Goal: Find specific page/section: Find specific page/section

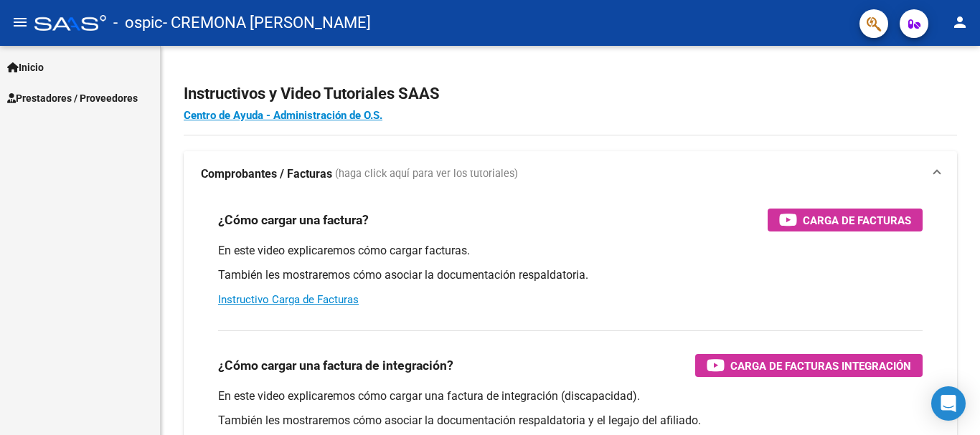
click at [103, 96] on span "Prestadores / Proveedores" at bounding box center [72, 98] width 131 height 16
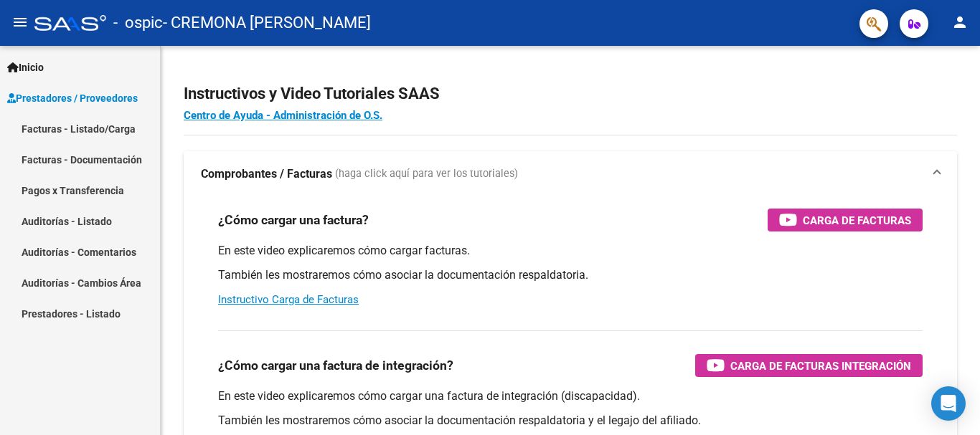
click at [77, 314] on link "Prestadores - Listado" at bounding box center [80, 313] width 160 height 31
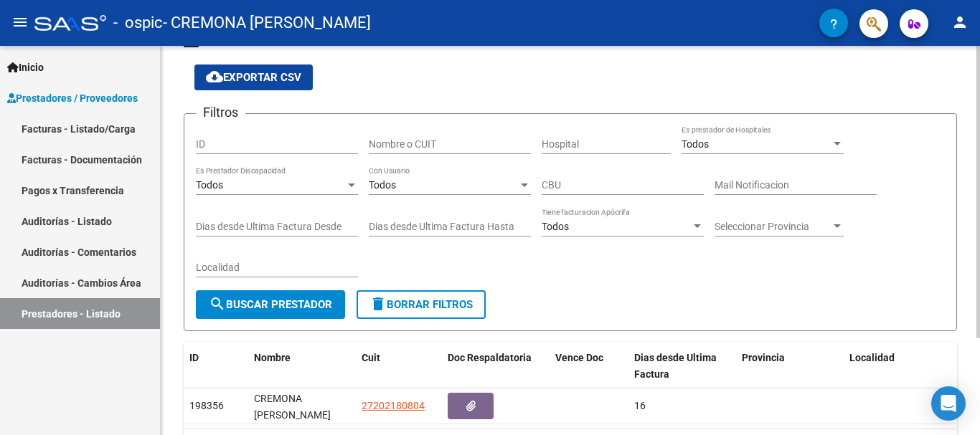
click at [978, 273] on div at bounding box center [978, 226] width 4 height 293
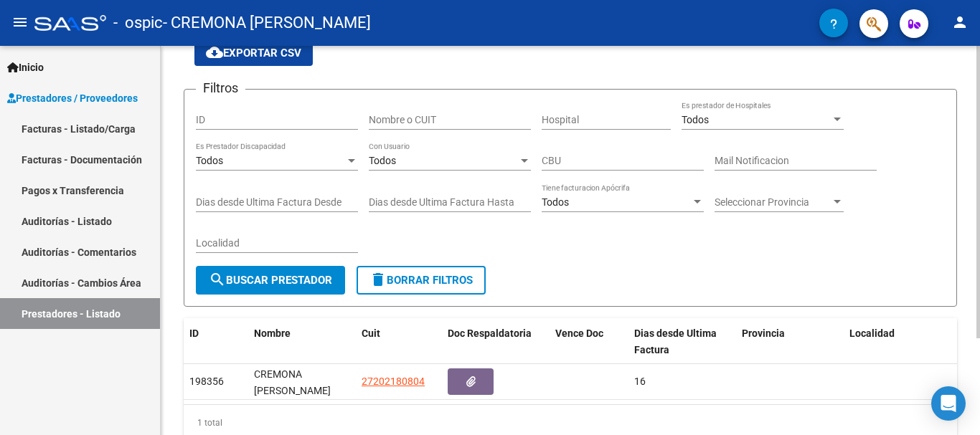
scroll to position [61, 0]
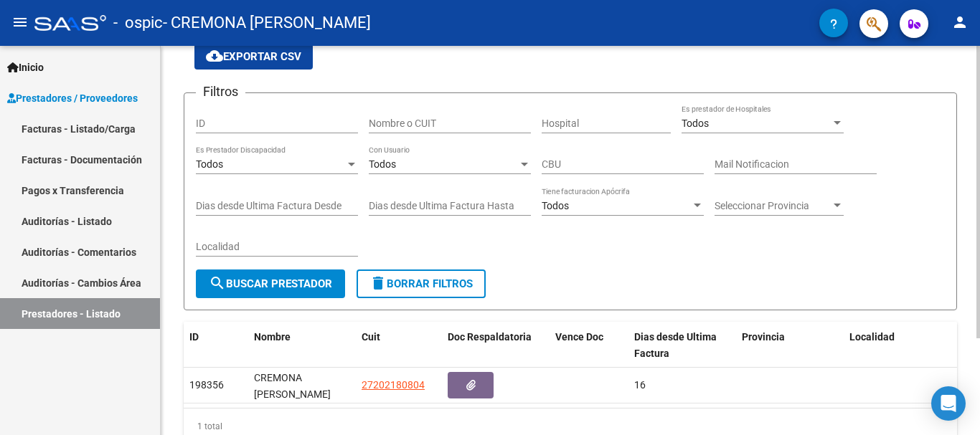
click at [954, 281] on div "PRESTADORES -> Listado de Prestadores / Proveedores cloud_download Exportar CSV…" at bounding box center [572, 237] width 823 height 506
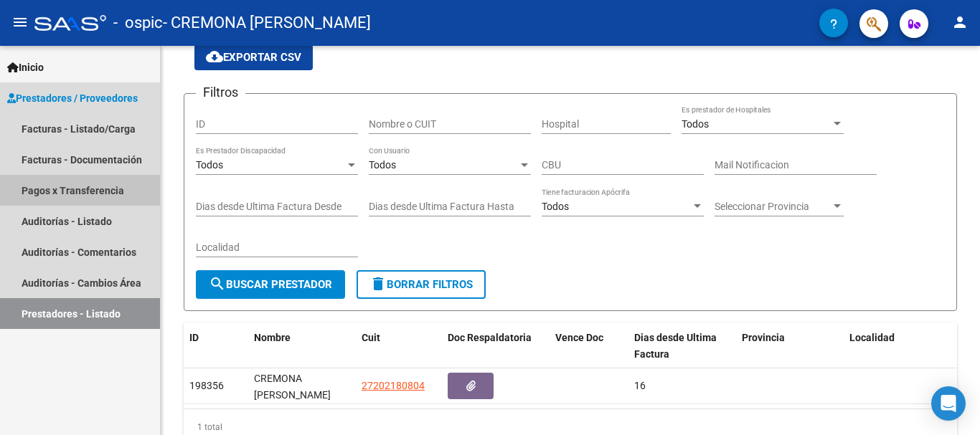
click at [81, 192] on link "Pagos x Transferencia" at bounding box center [80, 190] width 160 height 31
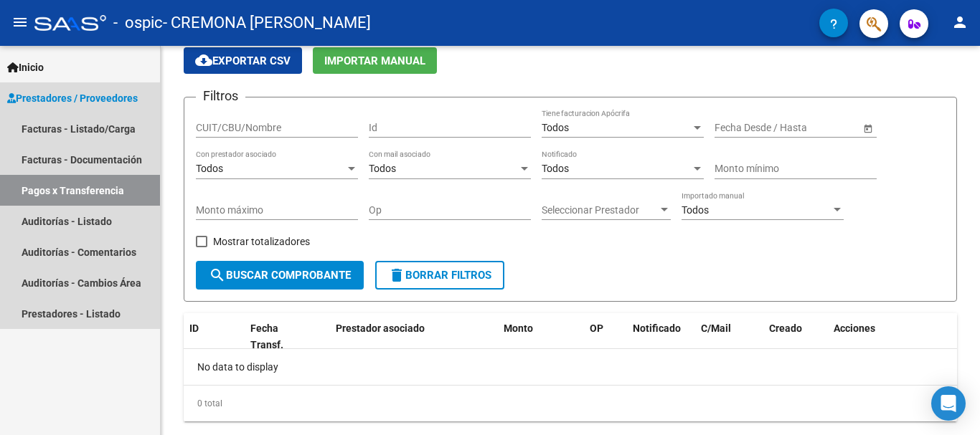
scroll to position [61, 0]
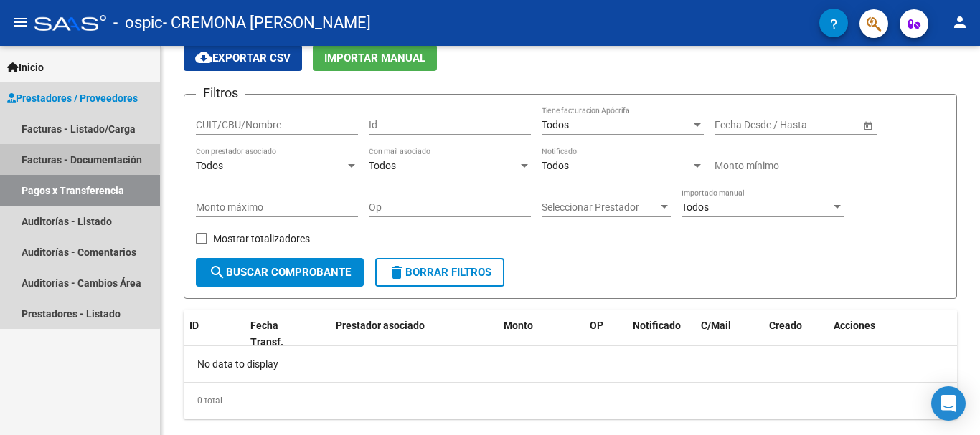
click at [65, 157] on link "Facturas - Documentación" at bounding box center [80, 159] width 160 height 31
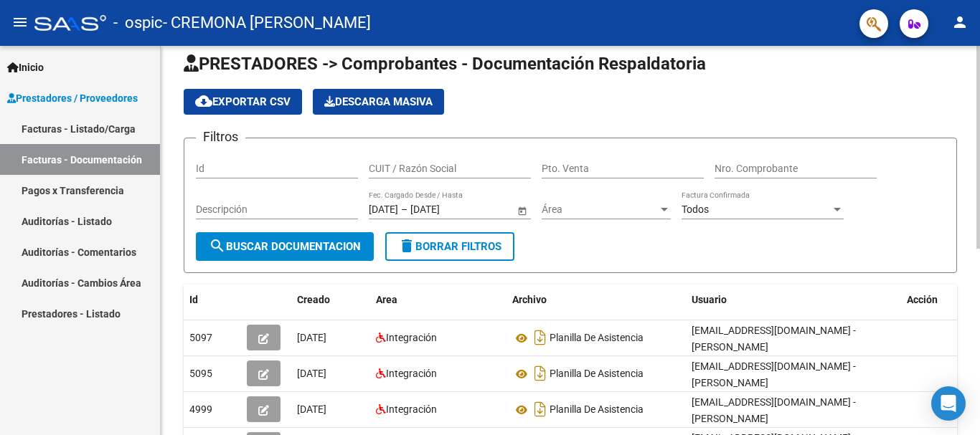
click at [974, 255] on div "PRESTADORES -> Comprobantes - Documentación Respaldatoria cloud_download Export…" at bounding box center [572, 397] width 823 height 737
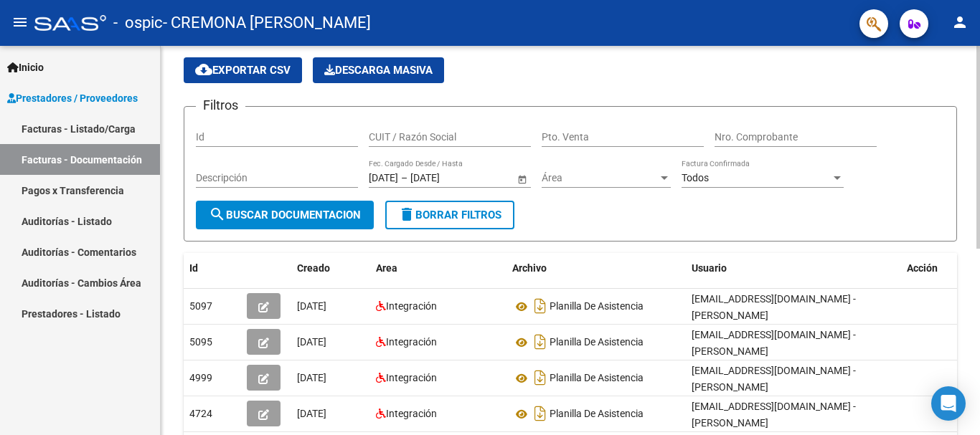
click at [971, 266] on div "PRESTADORES -> Comprobantes - Documentación Respaldatoria cloud_download Export…" at bounding box center [570, 366] width 819 height 737
drag, startPoint x: 970, startPoint y: 269, endPoint x: 968, endPoint y: 287, distance: 18.1
click at [970, 270] on div "PRESTADORES -> Comprobantes - Documentación Respaldatoria cloud_download Export…" at bounding box center [570, 366] width 819 height 737
click at [969, 283] on div "PRESTADORES -> Comprobantes - Documentación Respaldatoria cloud_download Export…" at bounding box center [570, 366] width 819 height 737
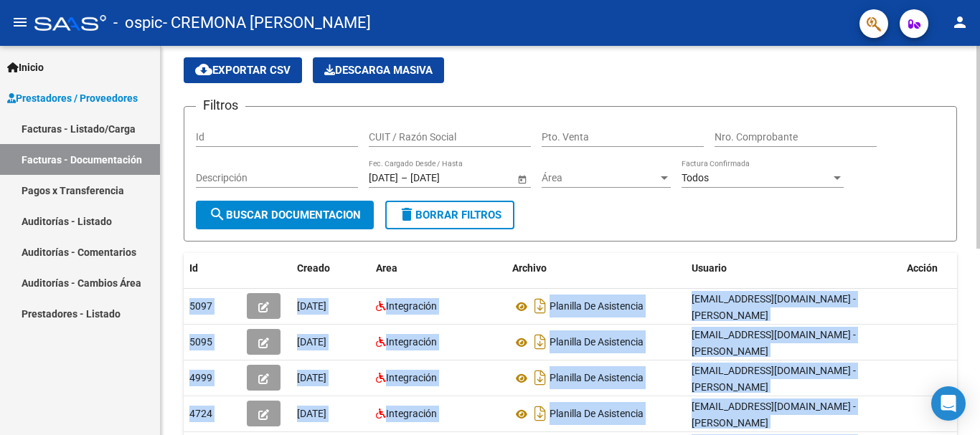
click at [968, 291] on div "PRESTADORES -> Comprobantes - Documentación Respaldatoria cloud_download Export…" at bounding box center [570, 366] width 819 height 737
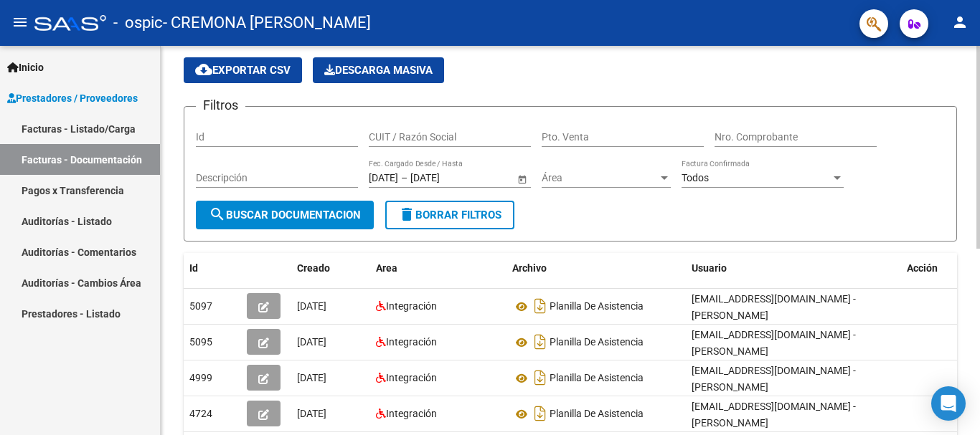
click at [968, 291] on div "PRESTADORES -> Comprobantes - Documentación Respaldatoria cloud_download Export…" at bounding box center [570, 366] width 819 height 737
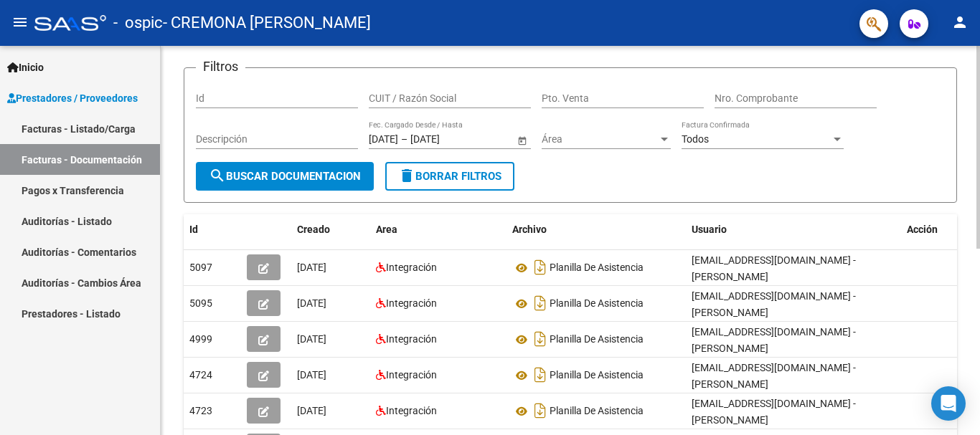
click at [976, 296] on div at bounding box center [978, 194] width 4 height 203
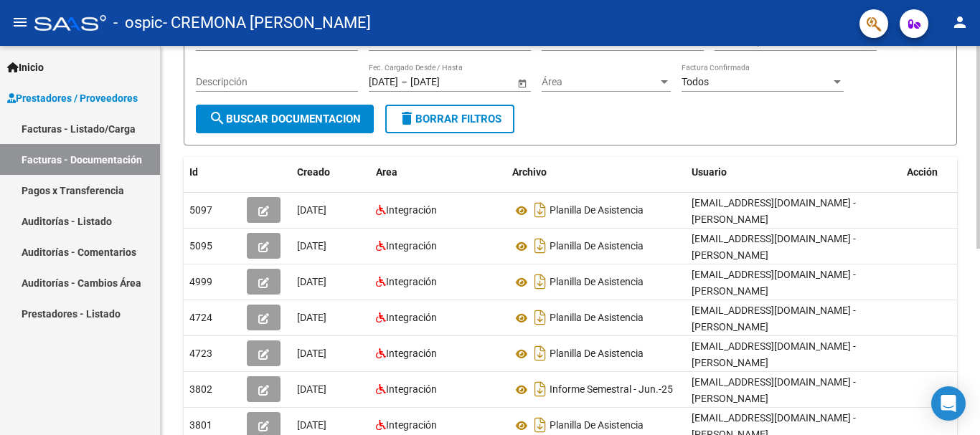
click at [972, 316] on div "PRESTADORES -> Comprobantes - Documentación Respaldatoria cloud_download Export…" at bounding box center [570, 270] width 819 height 737
click at [974, 343] on div "PRESTADORES -> Comprobantes - Documentación Respaldatoria cloud_download Export…" at bounding box center [570, 270] width 819 height 737
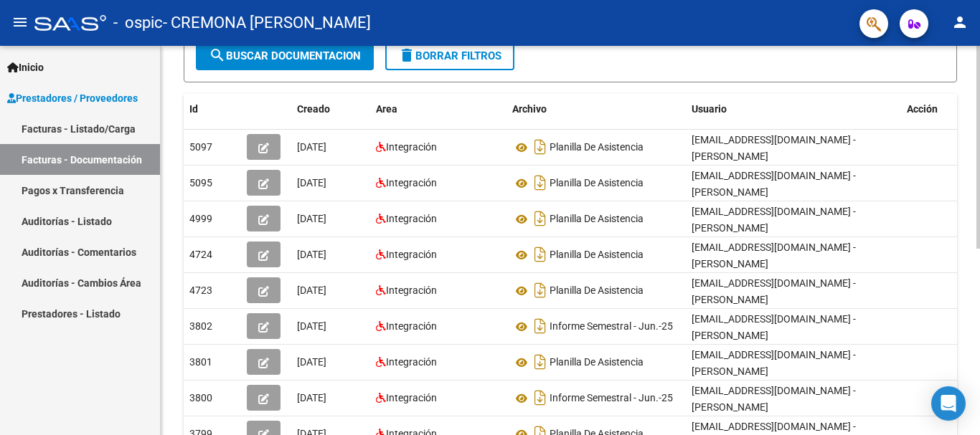
click at [975, 341] on div "PRESTADORES -> Comprobantes - Documentación Respaldatoria cloud_download Export…" at bounding box center [572, 207] width 823 height 737
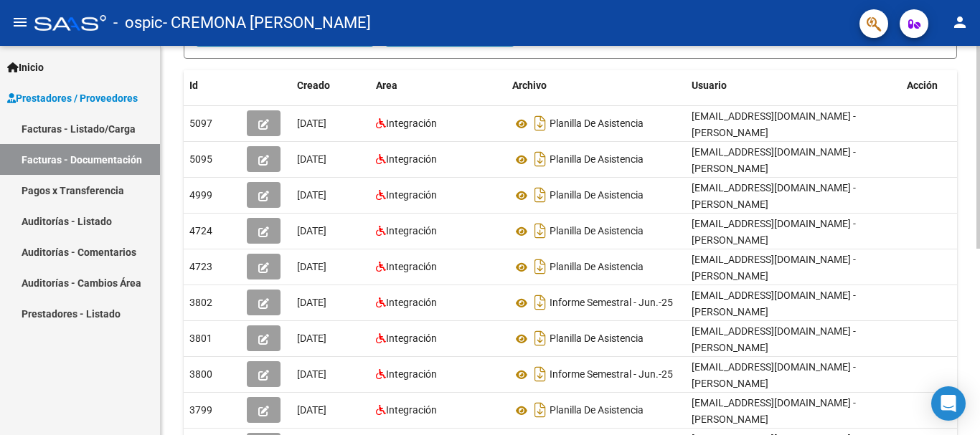
drag, startPoint x: 974, startPoint y: 356, endPoint x: 966, endPoint y: 377, distance: 22.0
click at [972, 380] on div "PRESTADORES -> Comprobantes - Documentación Respaldatoria cloud_download Export…" at bounding box center [570, 183] width 819 height 737
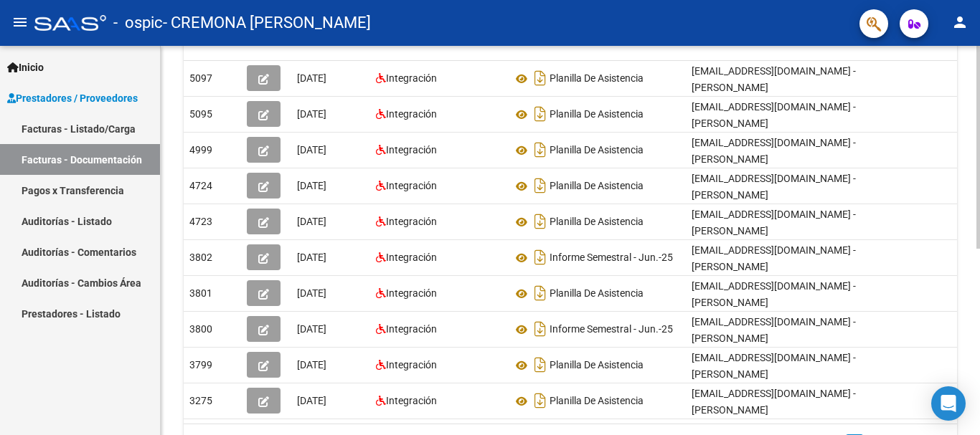
click at [978, 326] on div at bounding box center [978, 295] width 4 height 203
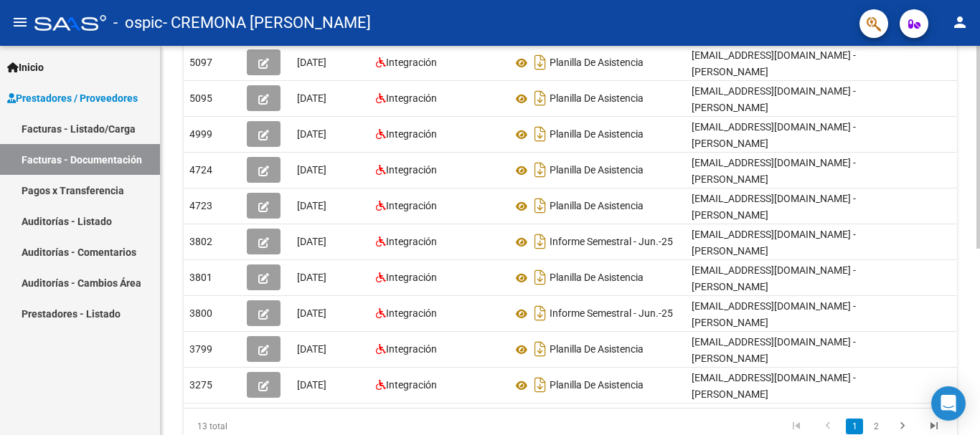
click at [972, 341] on div "PRESTADORES -> Comprobantes - Documentación Respaldatoria cloud_download Export…" at bounding box center [570, 122] width 819 height 737
click at [971, 342] on div "PRESTADORES -> Comprobantes - Documentación Respaldatoria cloud_download Export…" at bounding box center [570, 122] width 819 height 737
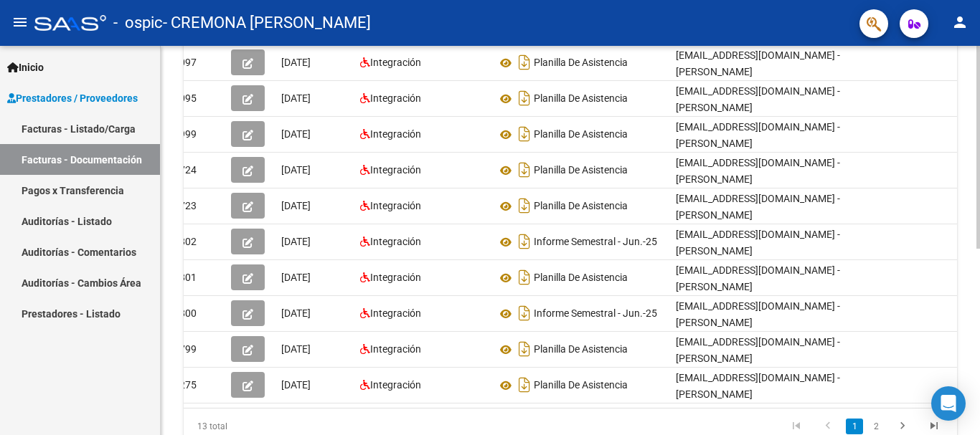
drag, startPoint x: 676, startPoint y: 426, endPoint x: 694, endPoint y: 426, distance: 18.7
click at [694, 426] on div "13 total 1 2" at bounding box center [570, 427] width 773 height 36
click at [694, 425] on datatable-pager "1 2" at bounding box center [646, 427] width 607 height 24
click at [61, 130] on link "Facturas - Listado/Carga" at bounding box center [80, 128] width 160 height 31
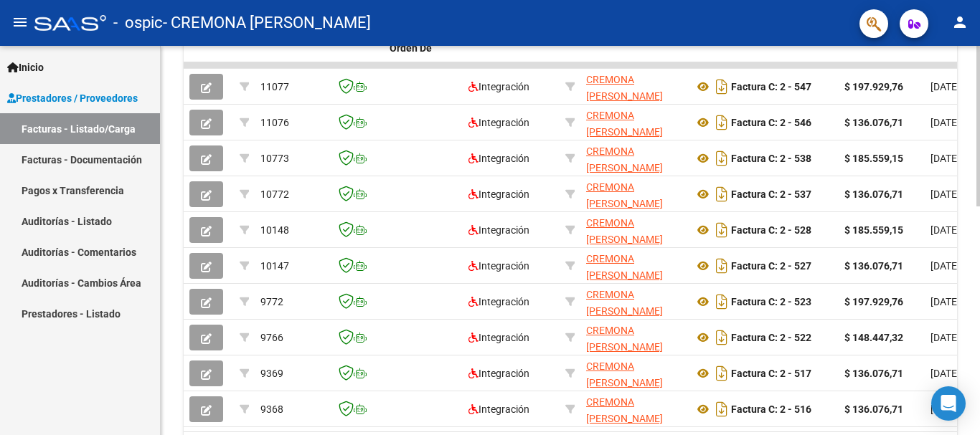
scroll to position [484, 0]
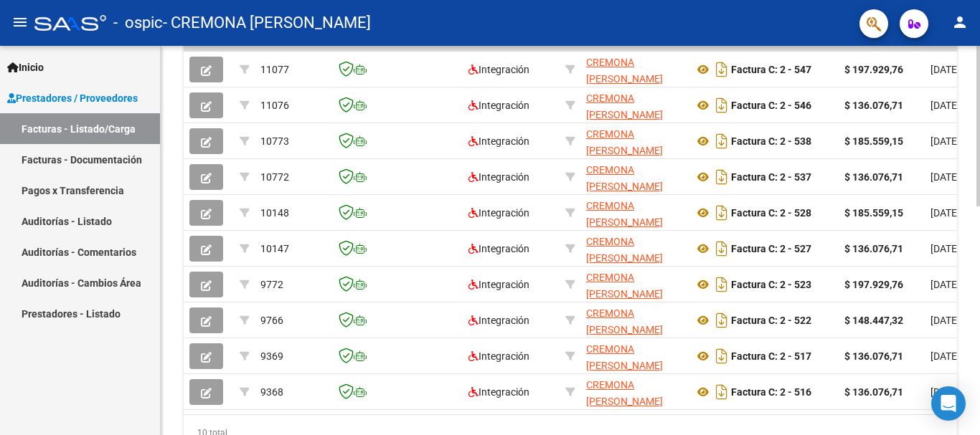
click at [964, 363] on div "Video tutorial PRESTADORES -> Listado de CPBTs Emitidos por Prestadores / Prove…" at bounding box center [572, 29] width 823 height 935
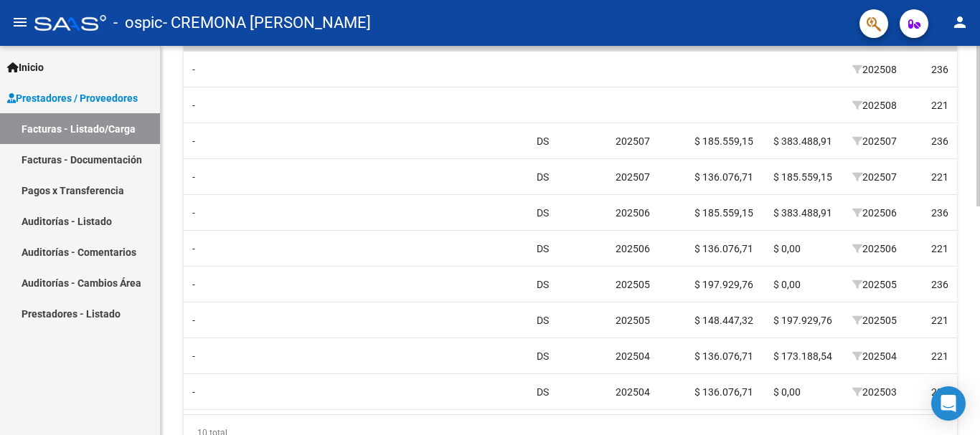
scroll to position [0, 1253]
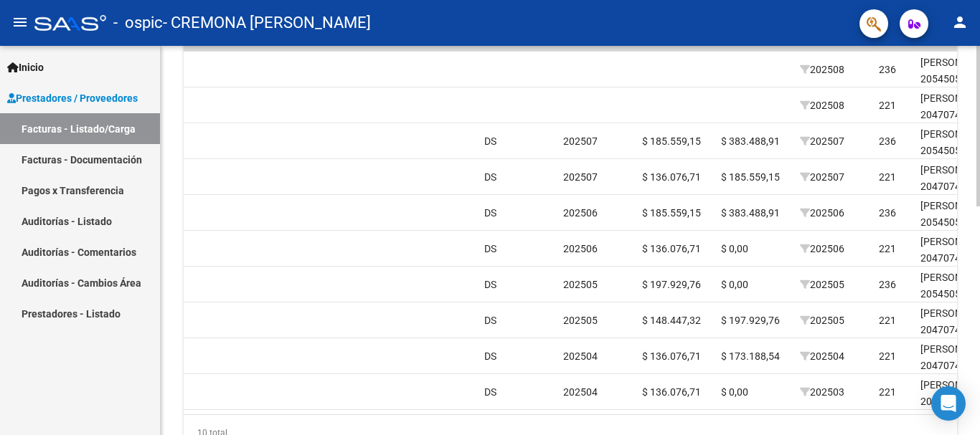
click at [171, 75] on div "Video tutorial PRESTADORES -> Listado de CPBTs Emitidos por Prestadores / Prove…" at bounding box center [570, 29] width 819 height 935
click at [687, 435] on div "10 total" at bounding box center [570, 433] width 773 height 36
drag, startPoint x: 689, startPoint y: 434, endPoint x: 677, endPoint y: 428, distance: 13.8
click at [690, 433] on div "10 total" at bounding box center [570, 433] width 773 height 36
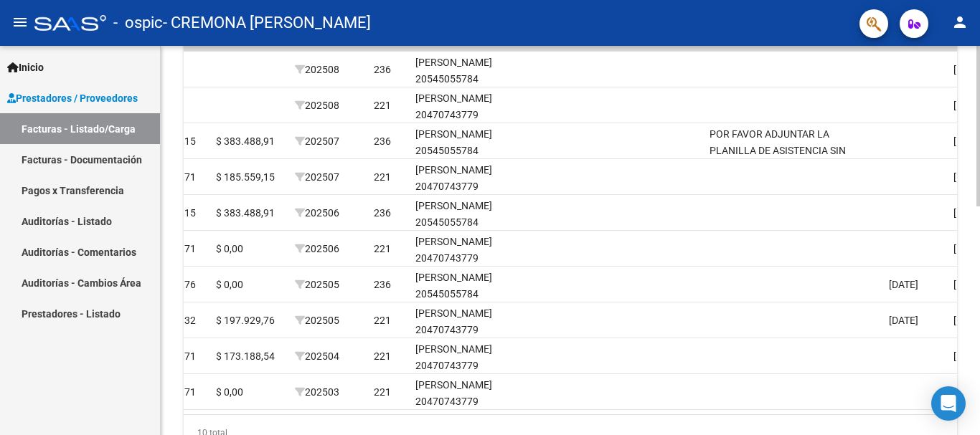
scroll to position [0, 1756]
click at [779, 430] on div "10 total" at bounding box center [570, 433] width 773 height 36
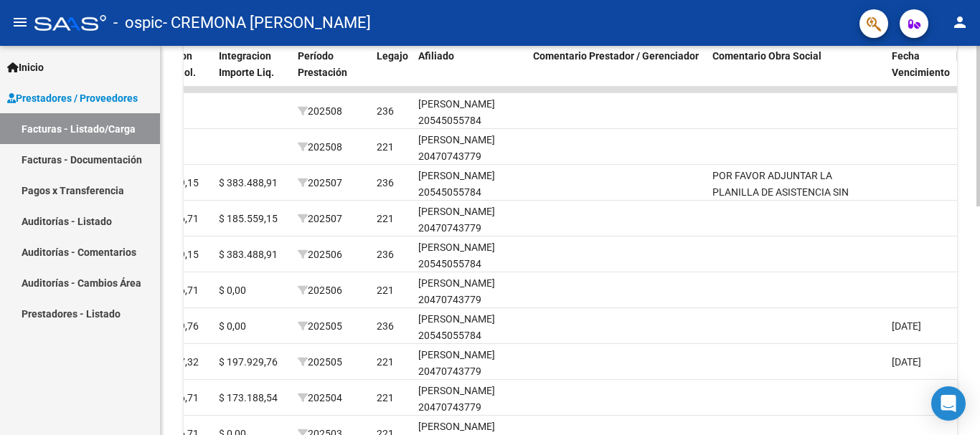
click at [979, 358] on div at bounding box center [978, 312] width 4 height 161
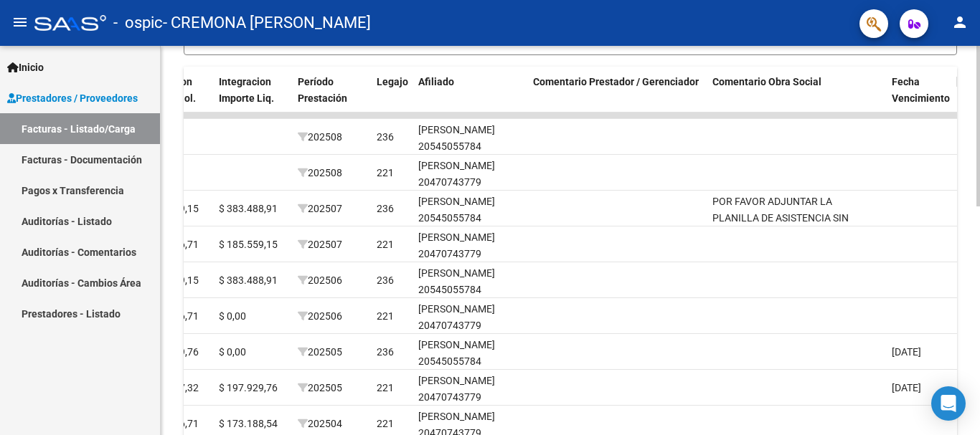
click at [979, 344] on div at bounding box center [978, 301] width 4 height 161
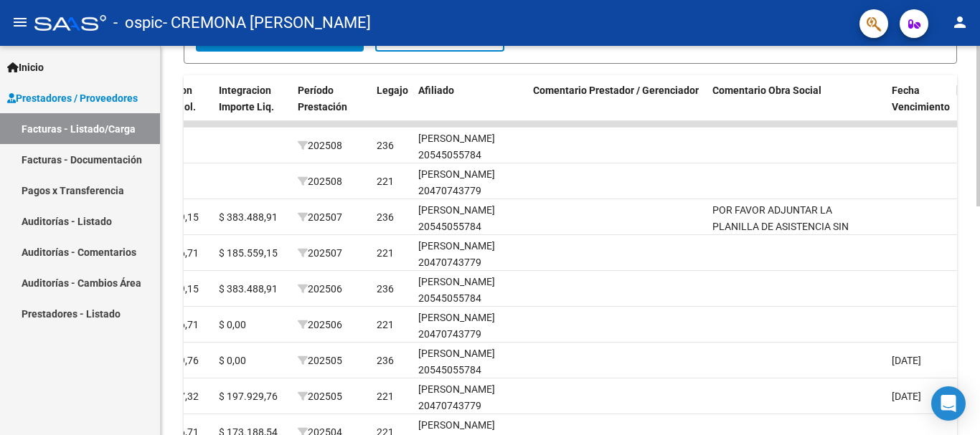
click at [979, 341] on div at bounding box center [978, 297] width 4 height 161
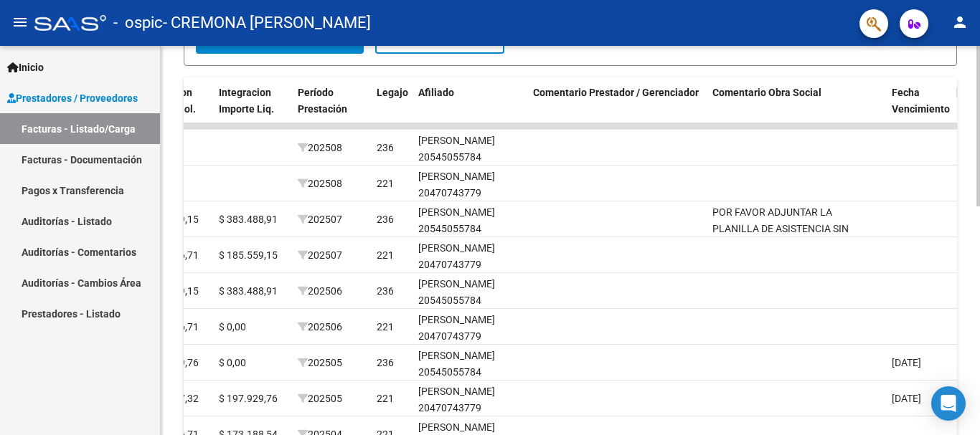
click at [979, 341] on div at bounding box center [978, 296] width 4 height 161
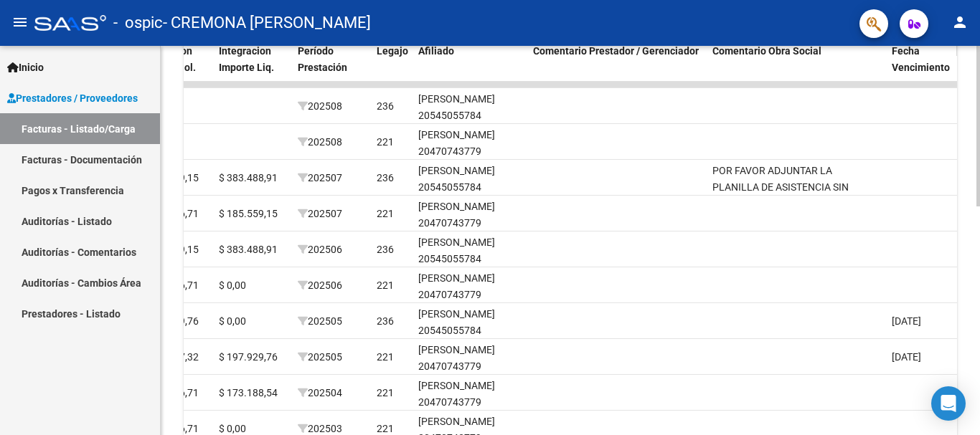
click at [979, 363] on div at bounding box center [978, 314] width 4 height 161
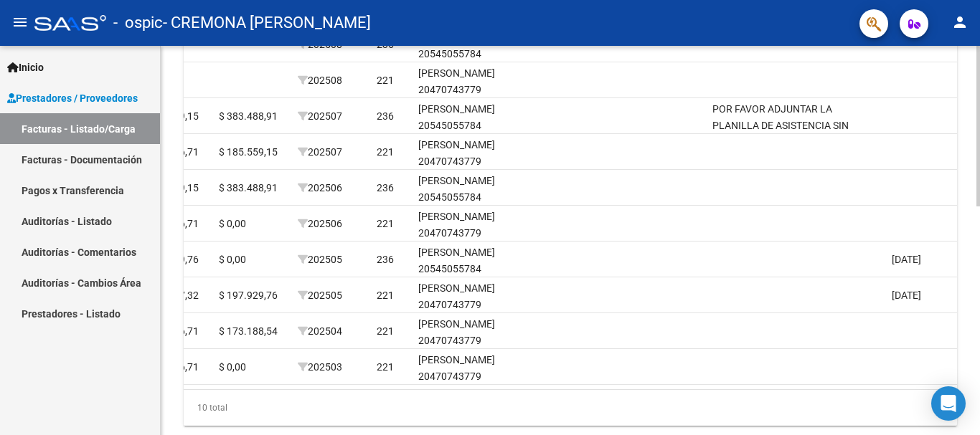
click at [979, 371] on div at bounding box center [978, 340] width 4 height 161
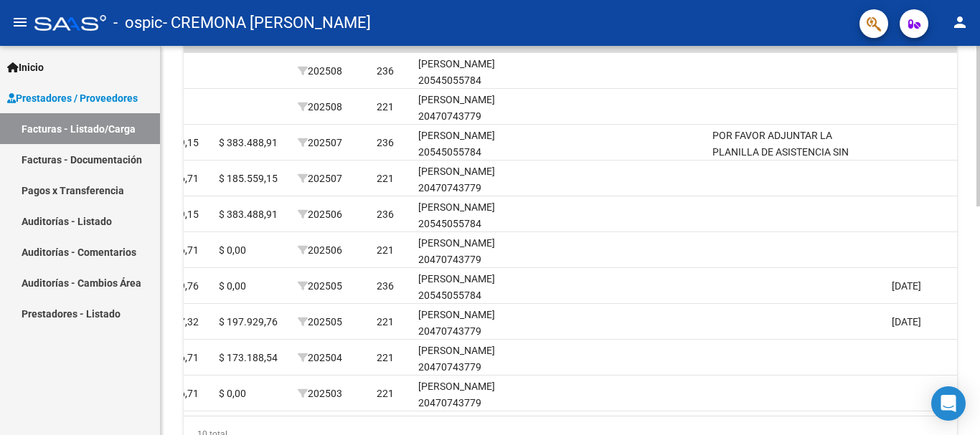
scroll to position [488, 0]
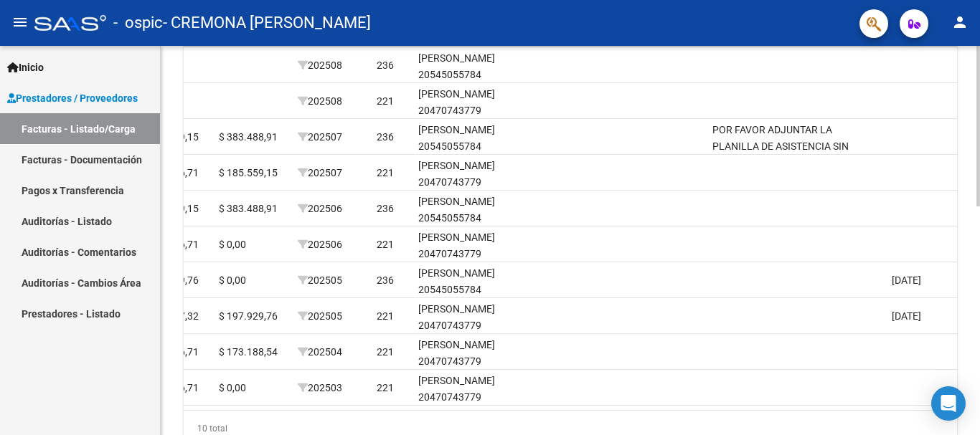
click at [979, 369] on div at bounding box center [978, 331] width 4 height 161
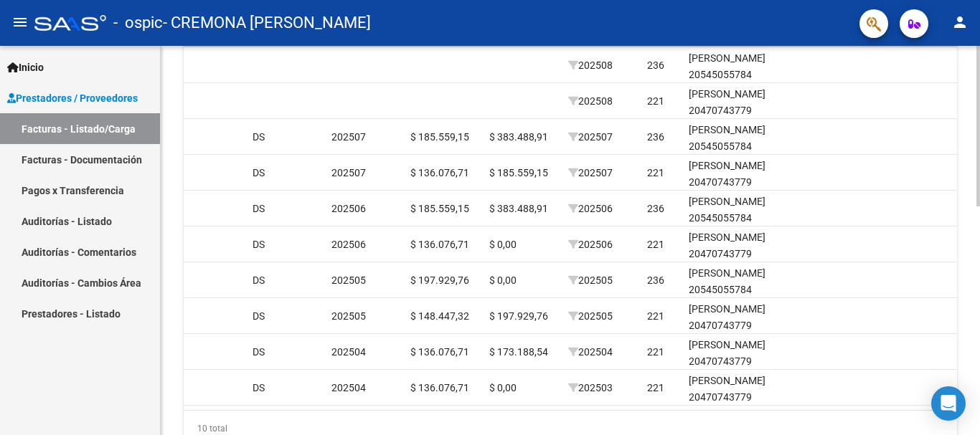
scroll to position [0, 1482]
drag, startPoint x: 765, startPoint y: 417, endPoint x: 710, endPoint y: 421, distance: 54.7
click at [710, 410] on datatable-body "11077 Integración CREMONA [PERSON_NAME] 27202180804 Factura C: 2 - 547 $ 197.92…" at bounding box center [570, 225] width 773 height 369
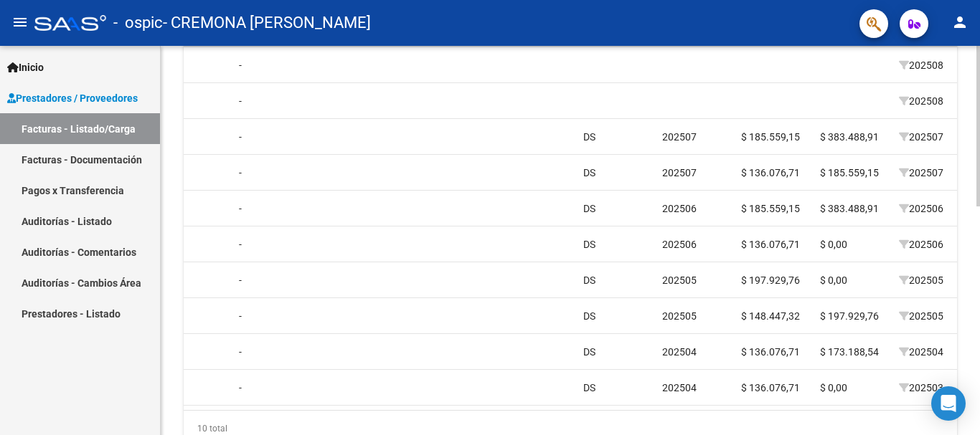
drag, startPoint x: 621, startPoint y: 410, endPoint x: 679, endPoint y: 415, distance: 58.3
click at [652, 410] on datatable-body "11077 Integración CREMONA [PERSON_NAME] 27202180804 Factura C: 2 - 547 $ 197.92…" at bounding box center [570, 225] width 773 height 369
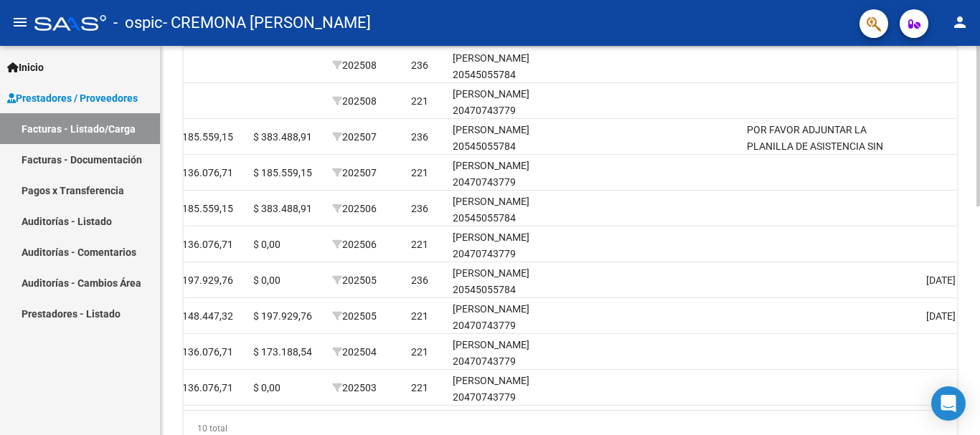
scroll to position [0, 1611]
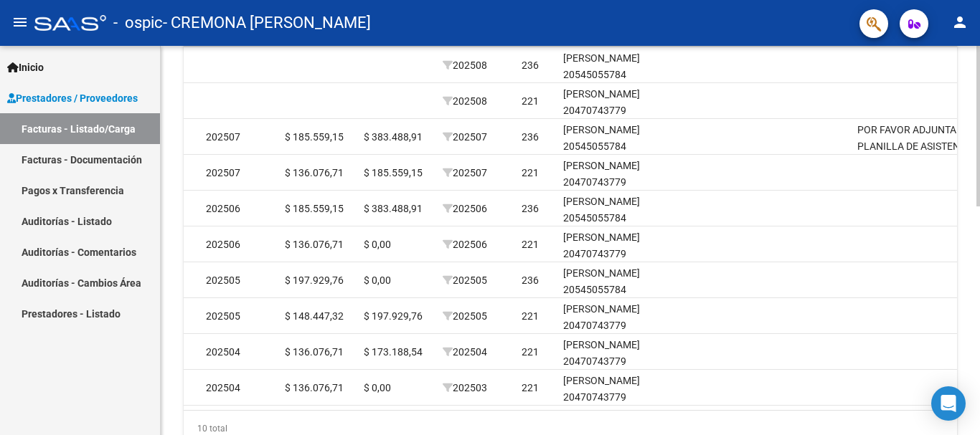
click at [979, 358] on div at bounding box center [978, 331] width 4 height 161
click at [979, 354] on div at bounding box center [978, 331] width 4 height 161
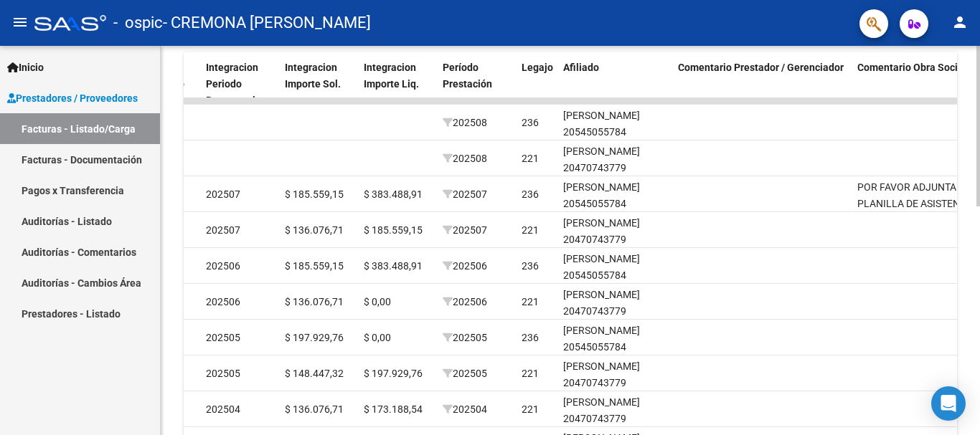
scroll to position [427, 0]
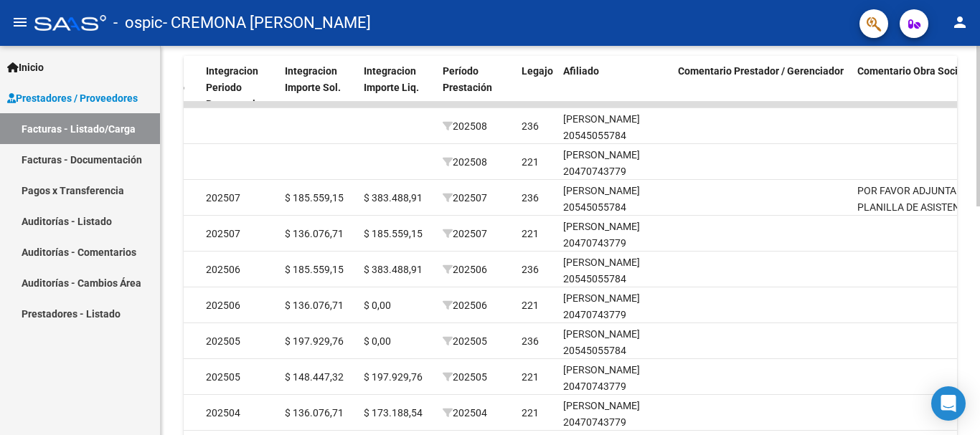
click at [979, 339] on div at bounding box center [978, 305] width 4 height 161
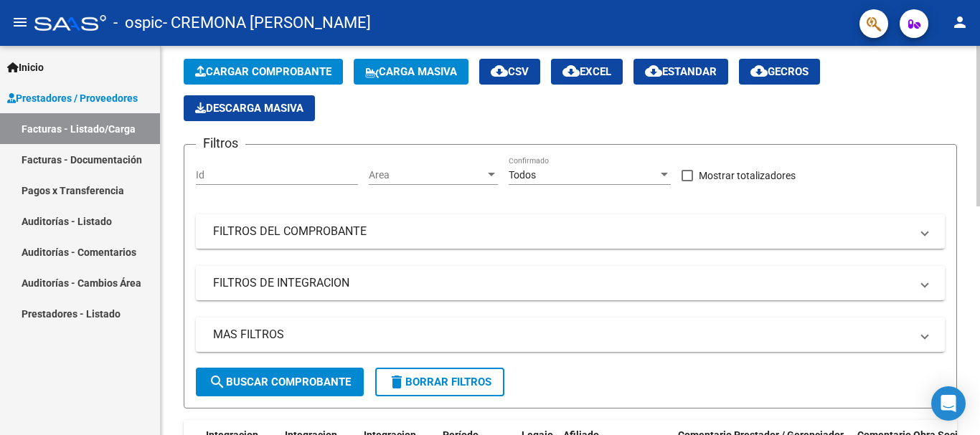
scroll to position [9, 0]
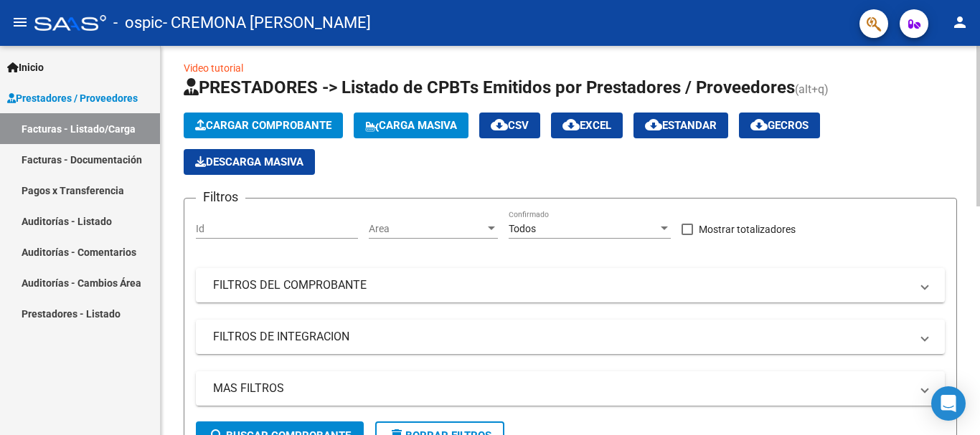
click at [979, 166] on div at bounding box center [978, 130] width 4 height 161
